Goal: Find specific page/section: Find specific page/section

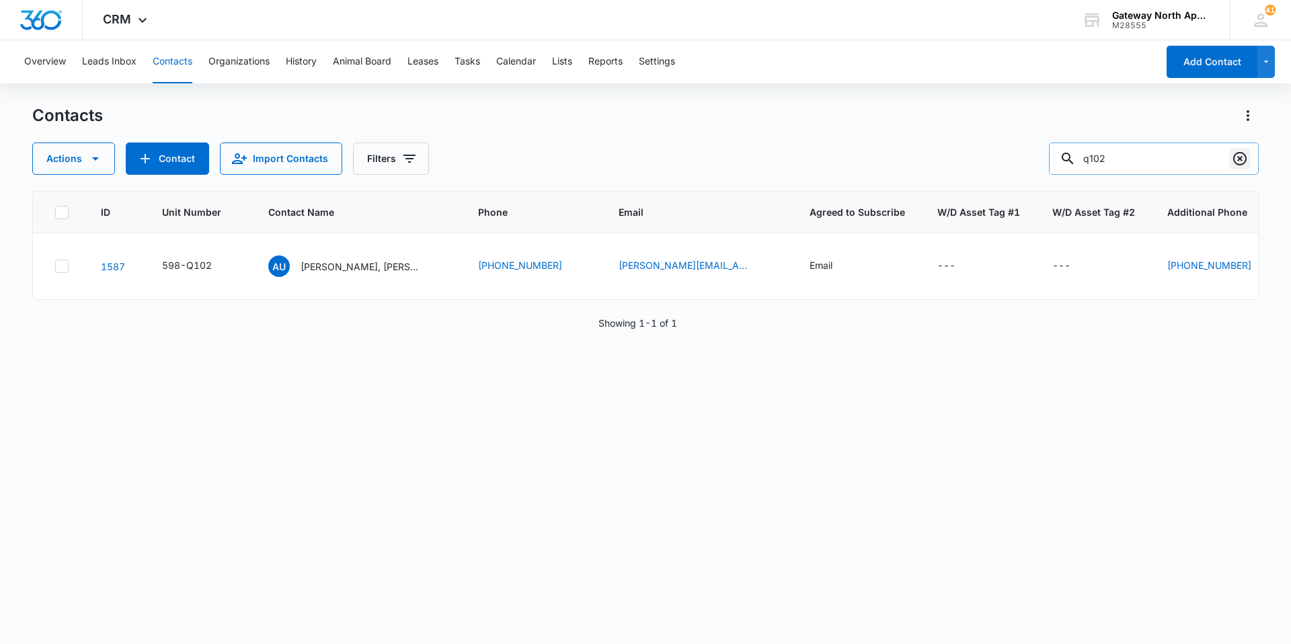
click at [1240, 160] on icon "Clear" at bounding box center [1239, 158] width 13 height 13
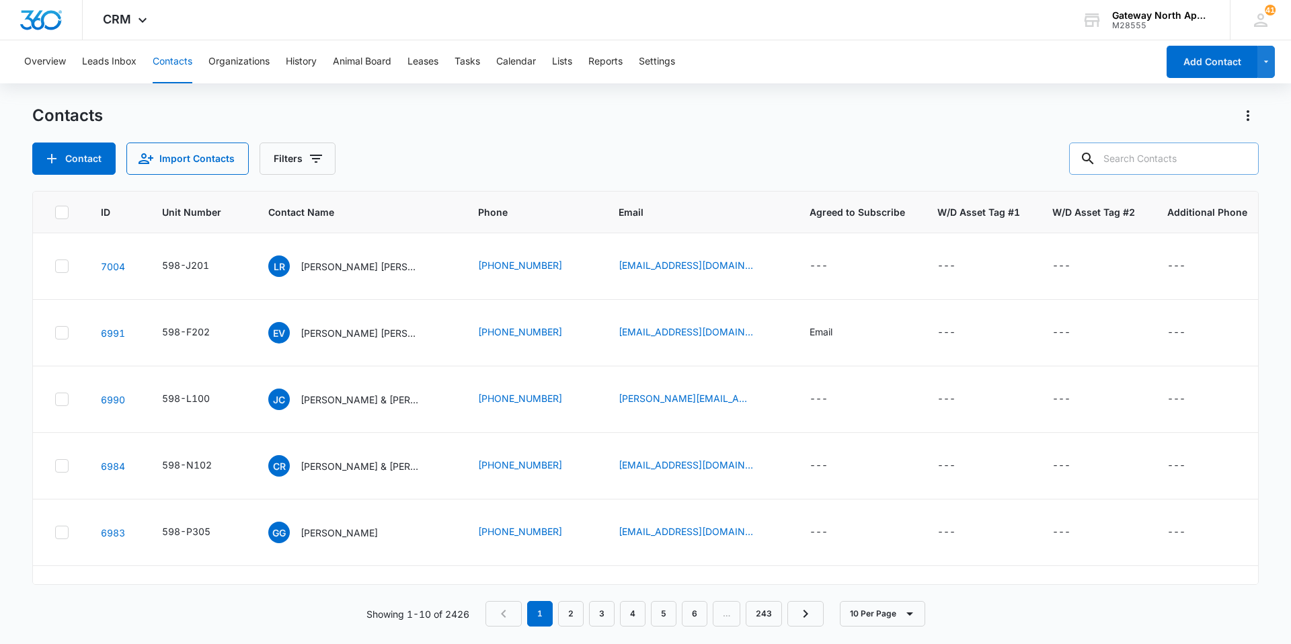
click at [1168, 156] on input "text" at bounding box center [1164, 159] width 190 height 32
type input "j102"
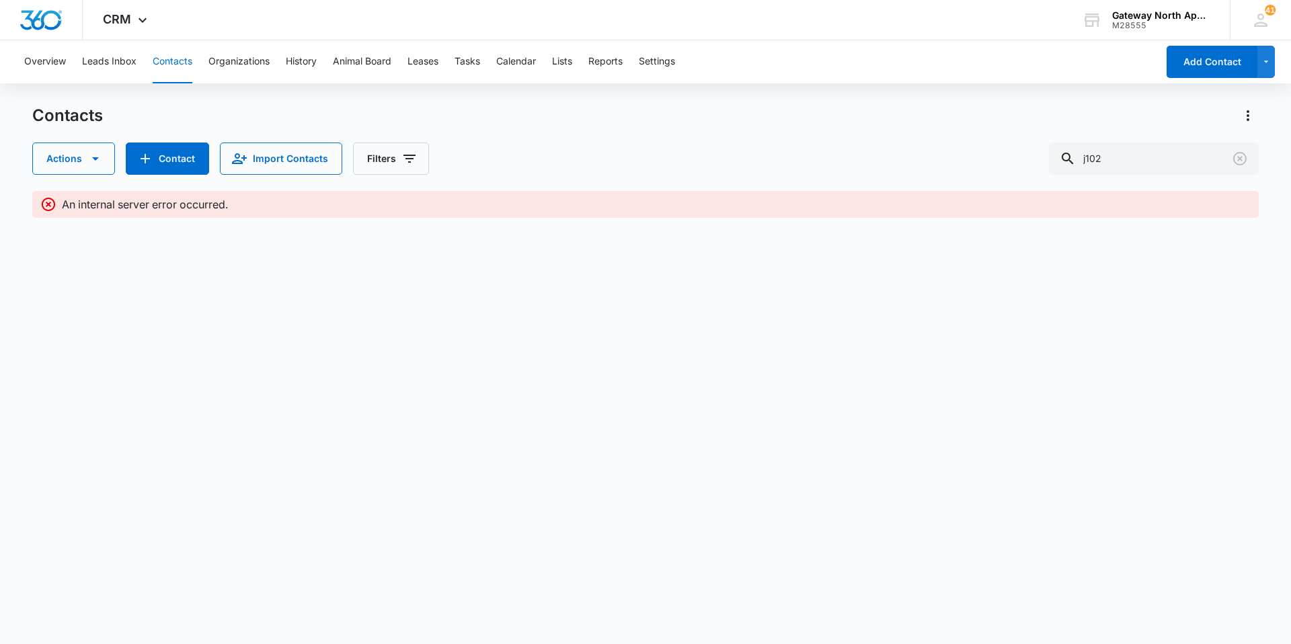
click at [46, 207] on icon at bounding box center [48, 204] width 16 height 16
click at [186, 53] on button "Contacts" at bounding box center [173, 61] width 40 height 43
click at [1235, 160] on icon "Clear" at bounding box center [1240, 159] width 16 height 16
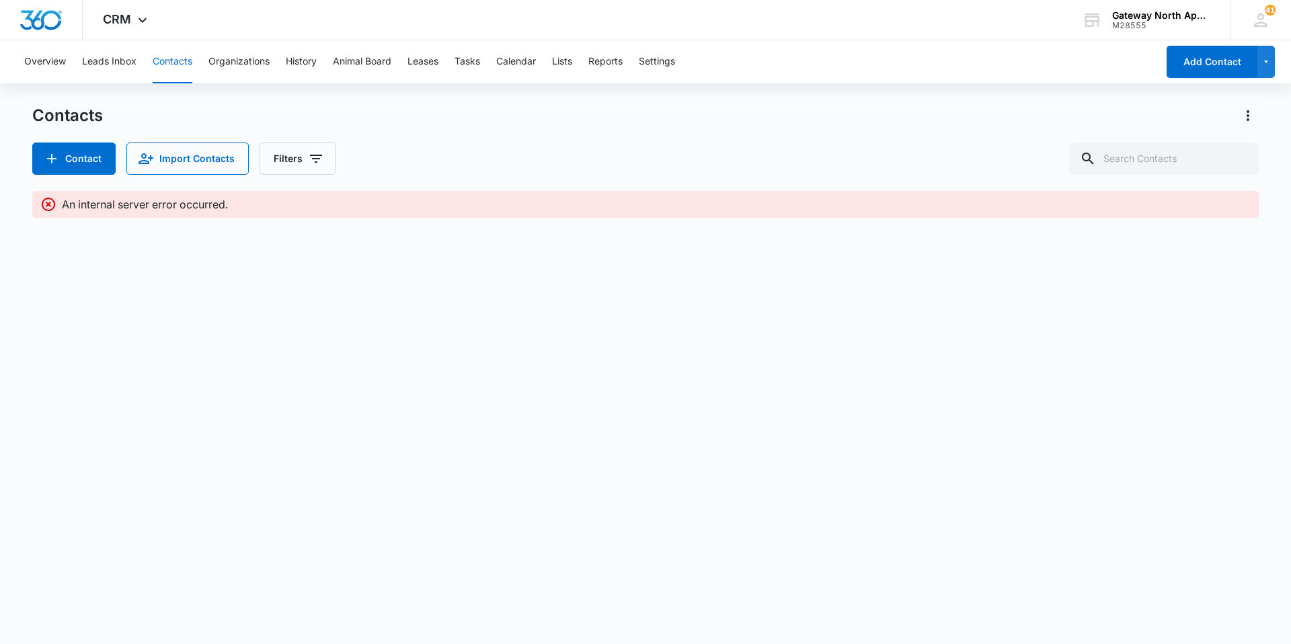
click at [175, 58] on button "Contacts" at bounding box center [173, 61] width 40 height 43
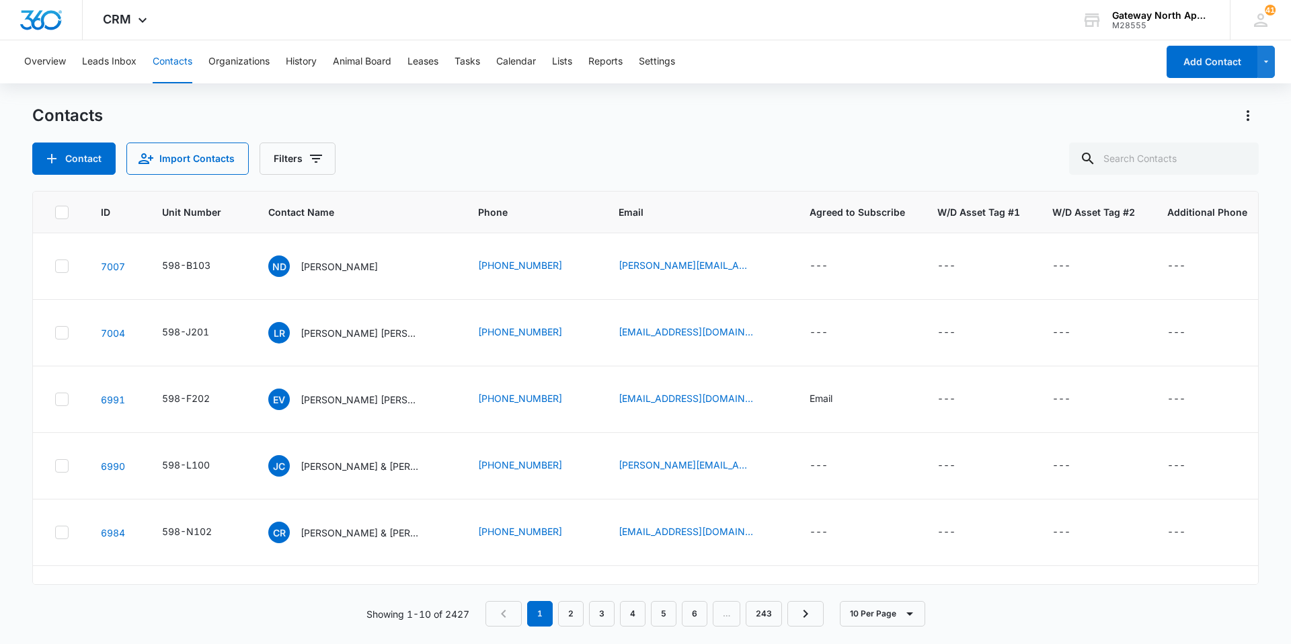
click at [175, 58] on button "Contacts" at bounding box center [173, 61] width 40 height 43
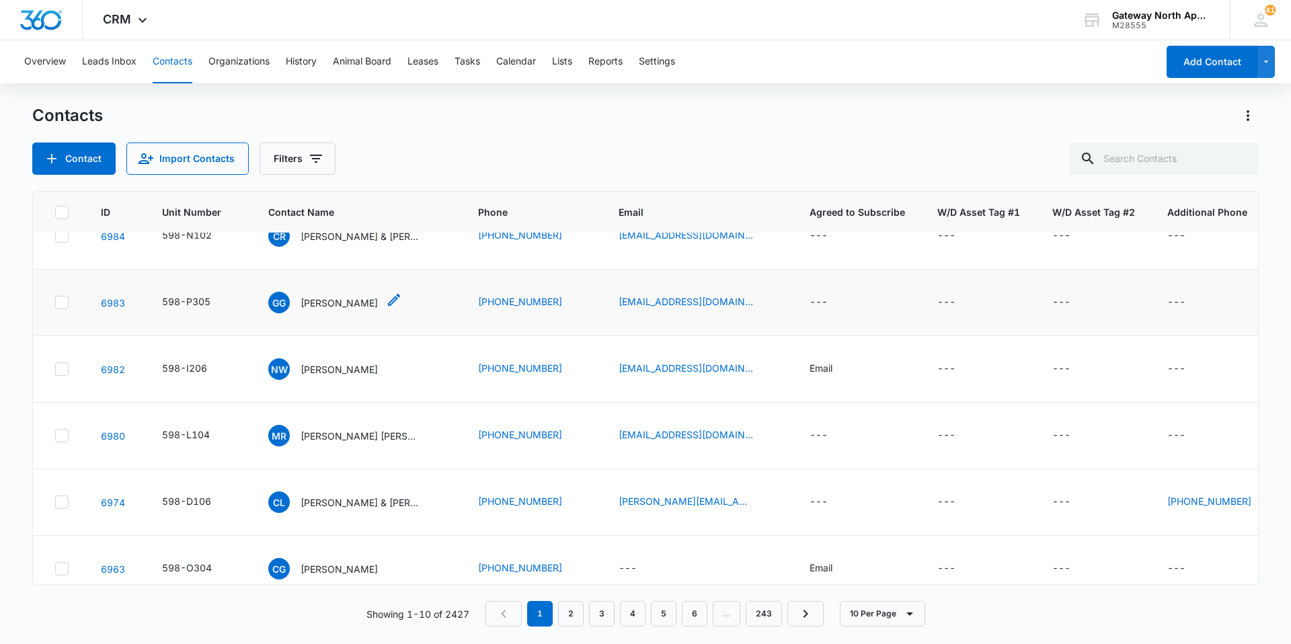
scroll to position [324, 0]
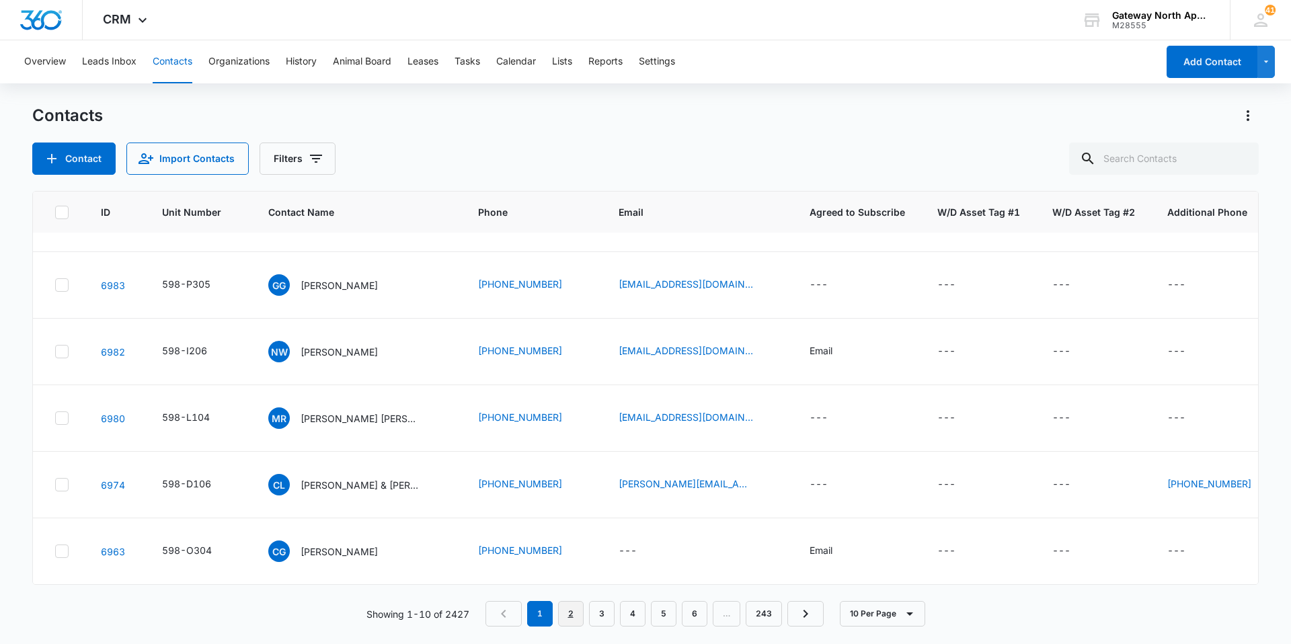
click at [574, 607] on link "2" at bounding box center [571, 614] width 26 height 26
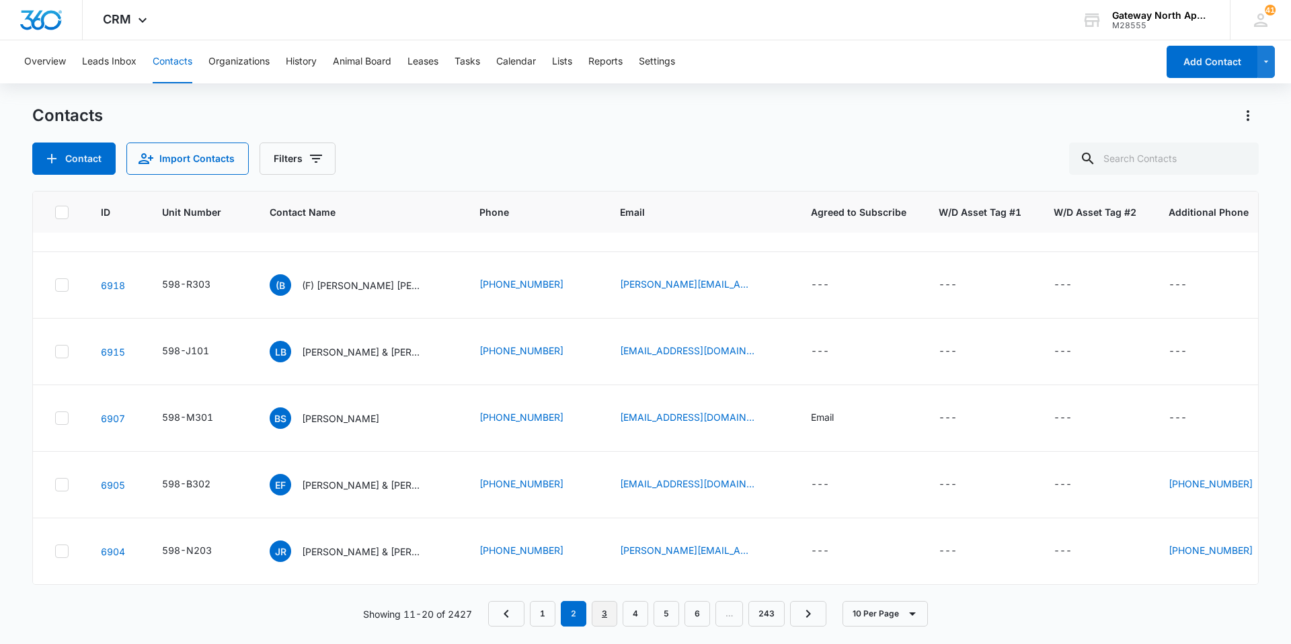
click at [610, 613] on link "3" at bounding box center [605, 614] width 26 height 26
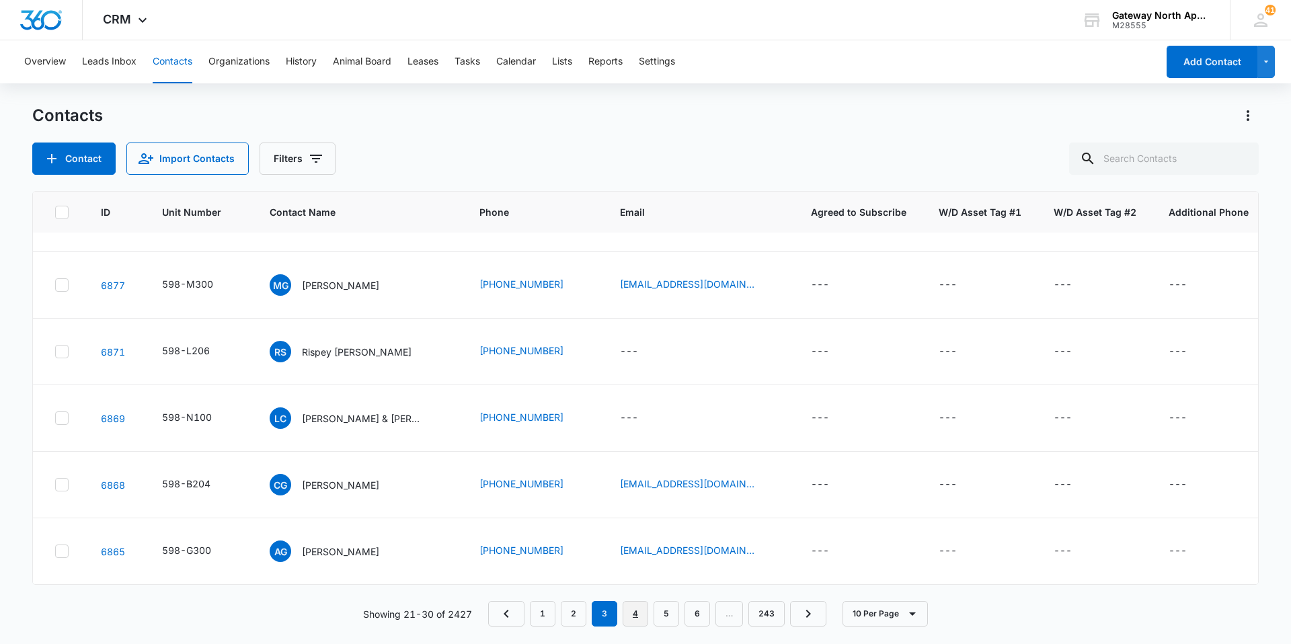
click at [638, 615] on link "4" at bounding box center [636, 614] width 26 height 26
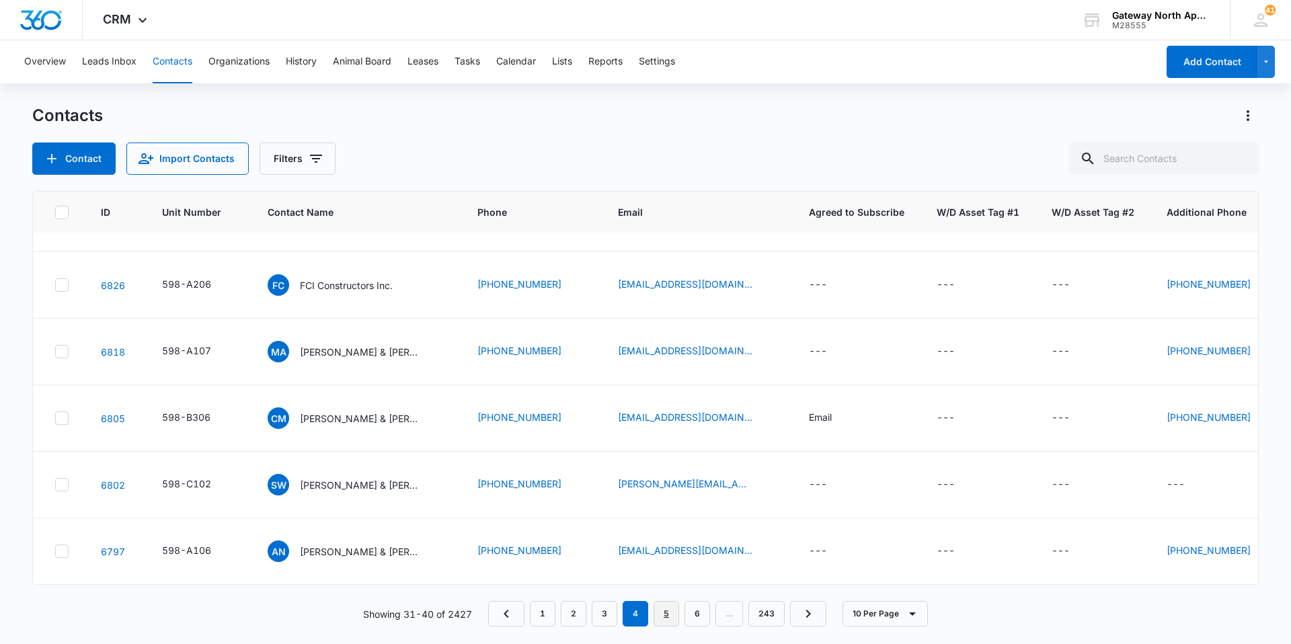
click at [662, 617] on link "5" at bounding box center [667, 614] width 26 height 26
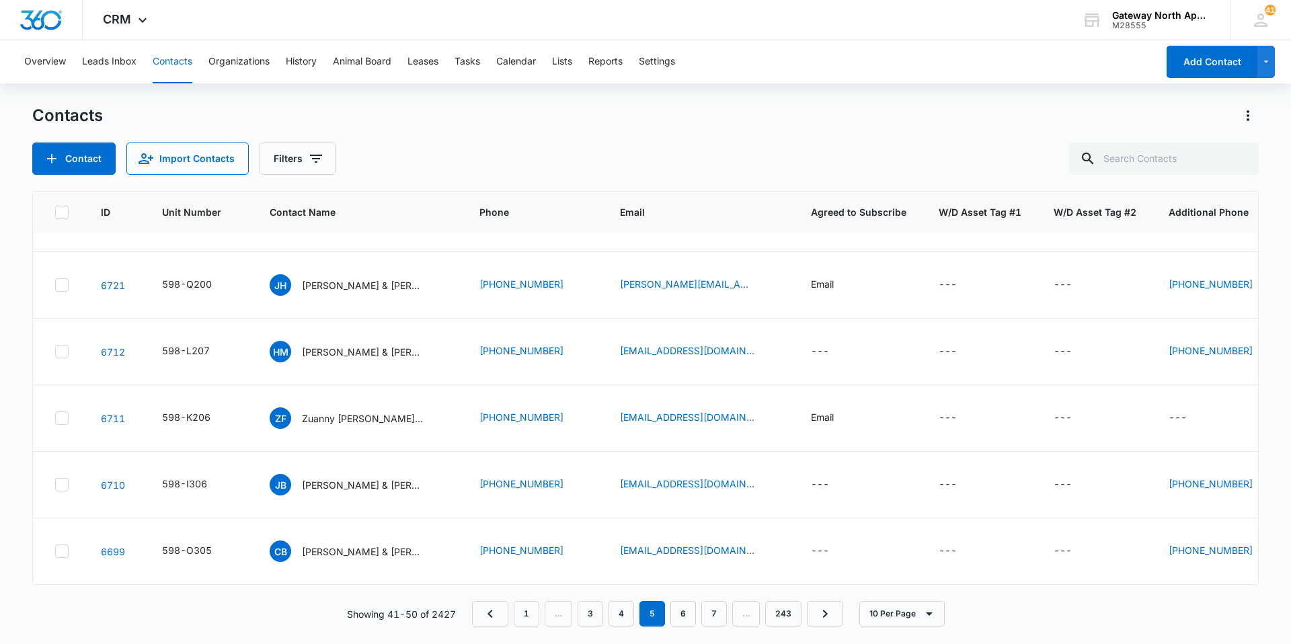
click at [173, 56] on button "Contacts" at bounding box center [173, 61] width 40 height 43
click at [179, 60] on button "Contacts" at bounding box center [173, 61] width 40 height 43
click at [690, 615] on link "6" at bounding box center [684, 614] width 26 height 26
click at [163, 61] on button "Contacts" at bounding box center [173, 61] width 40 height 43
click at [524, 605] on link "1" at bounding box center [527, 614] width 26 height 26
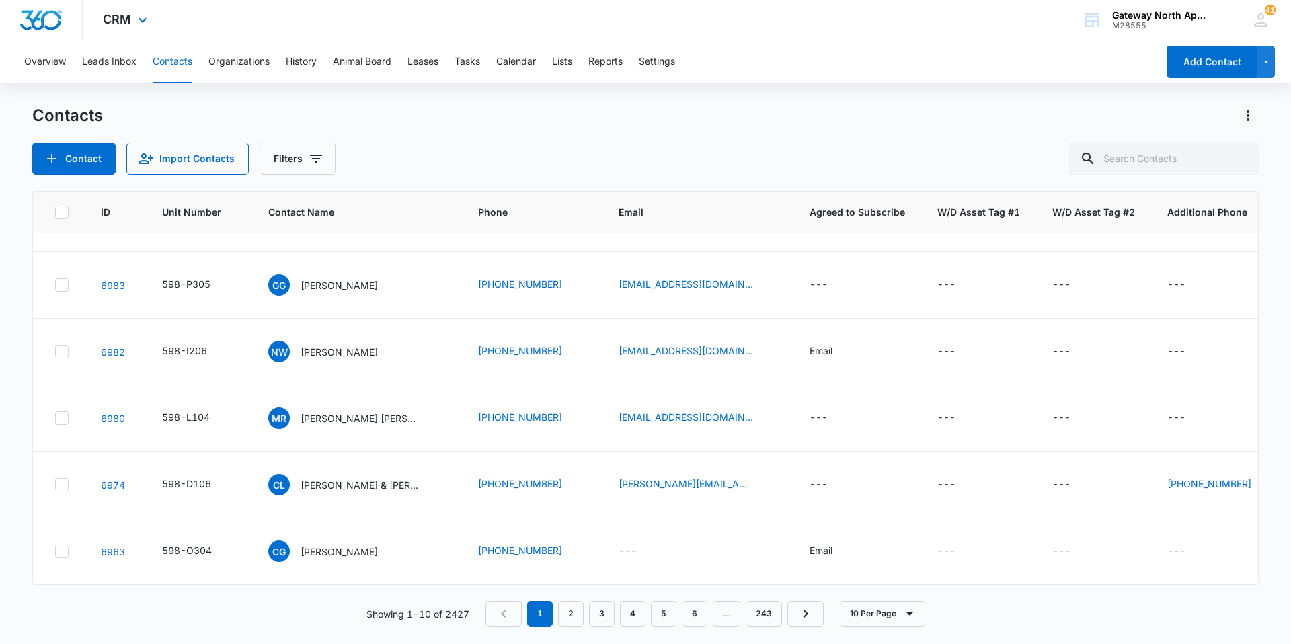
scroll to position [0, 0]
